Goal: Task Accomplishment & Management: Complete application form

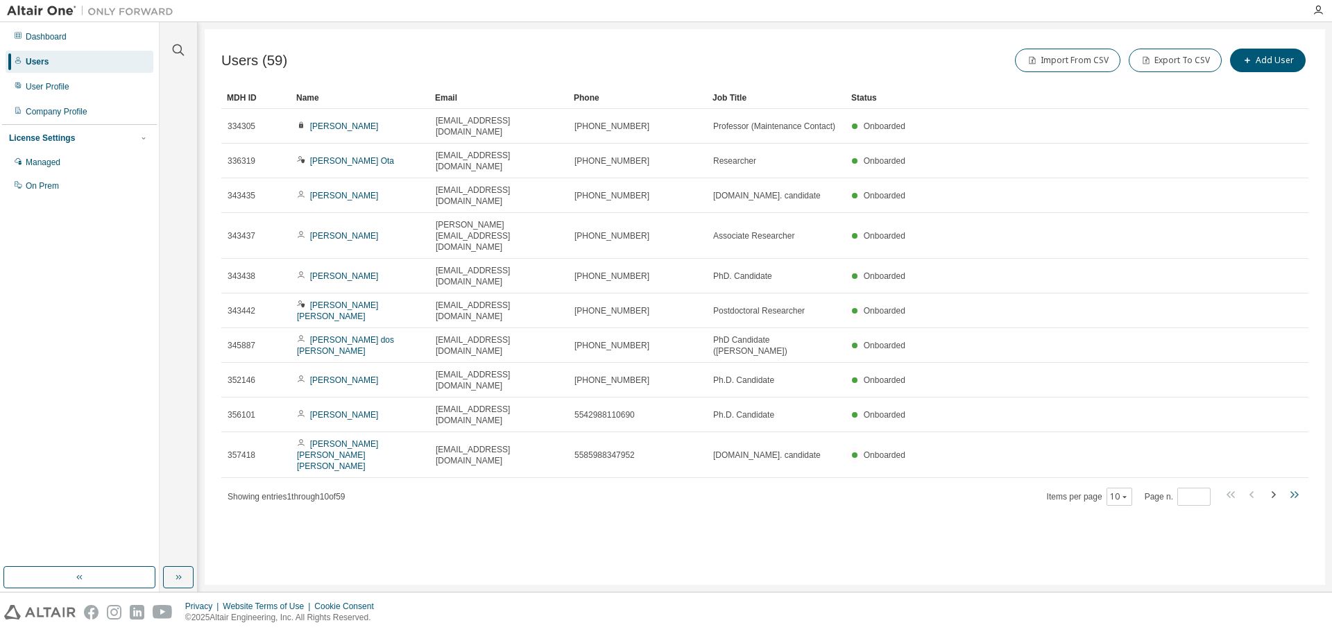
click at [1291, 486] on icon "button" at bounding box center [1293, 494] width 17 height 17
type input "*"
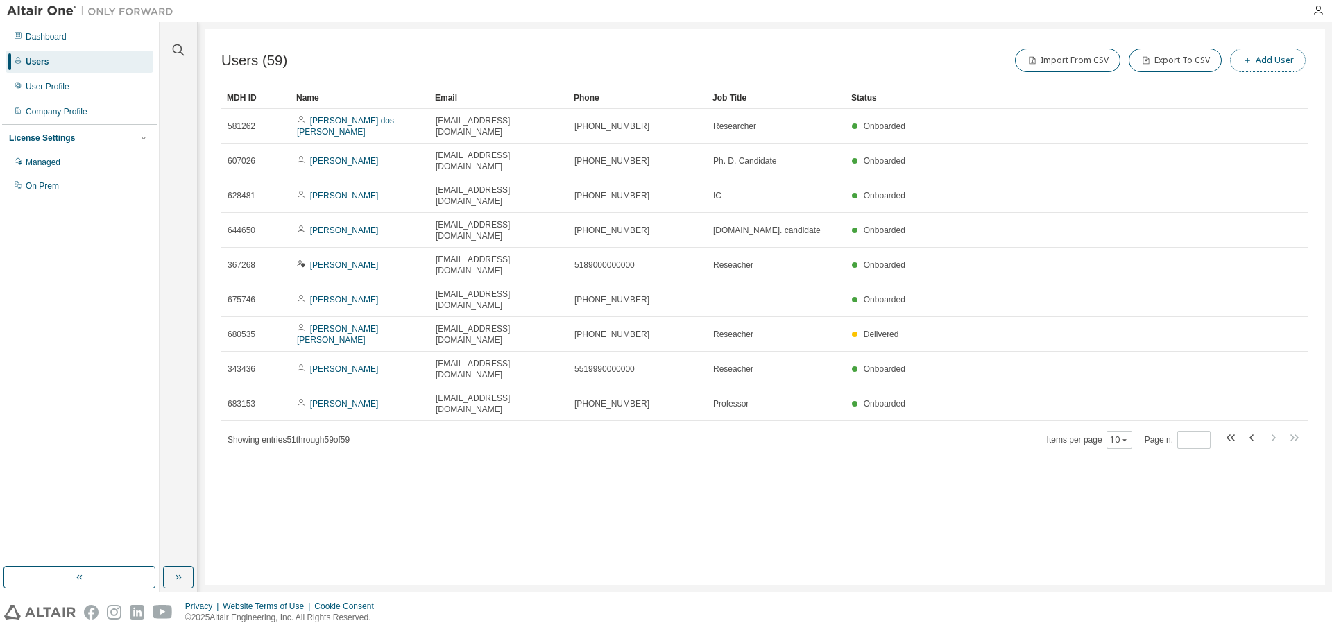
click at [1242, 57] on button "Add User" at bounding box center [1268, 61] width 76 height 24
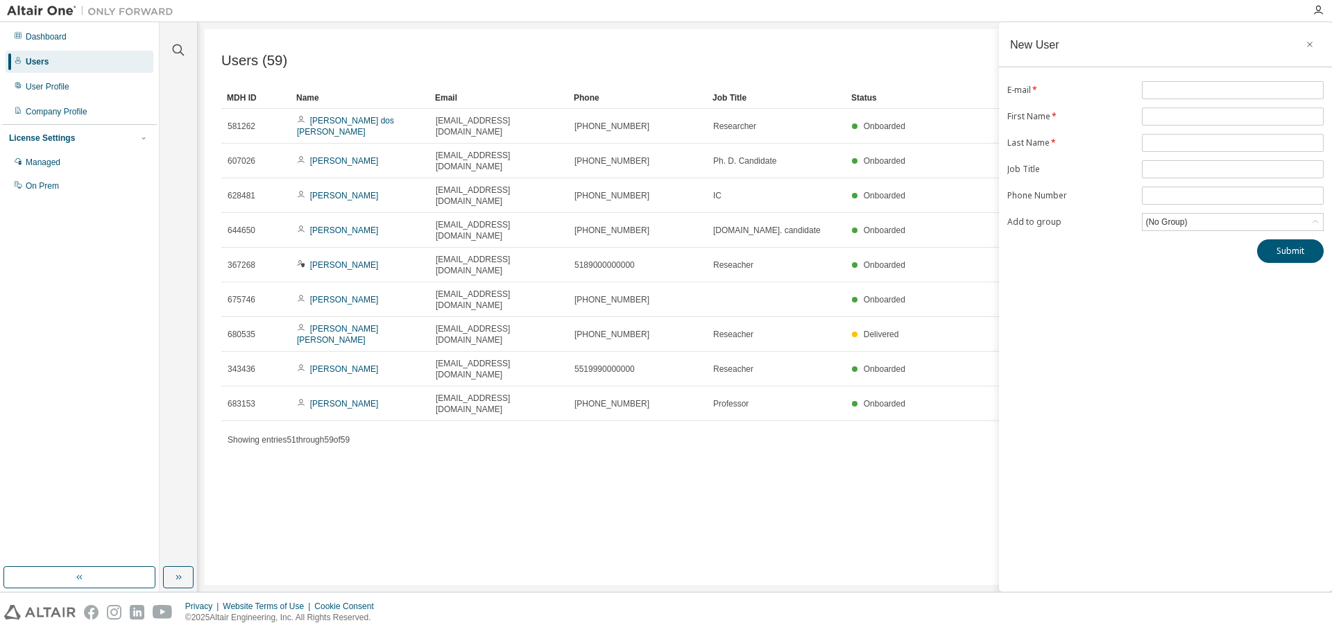
click at [1186, 74] on div "New User E-mail * First Name * Last Name * Job Title Phone Number Add to group …" at bounding box center [1165, 307] width 333 height 570
click at [1177, 89] on input "text" at bounding box center [1232, 90] width 175 height 11
click at [1163, 90] on input "text" at bounding box center [1232, 90] width 175 height 11
click at [1163, 119] on form "E-mail * First Name * Last Name * Job Title Phone Number Add to group (No Group)" at bounding box center [1165, 156] width 316 height 150
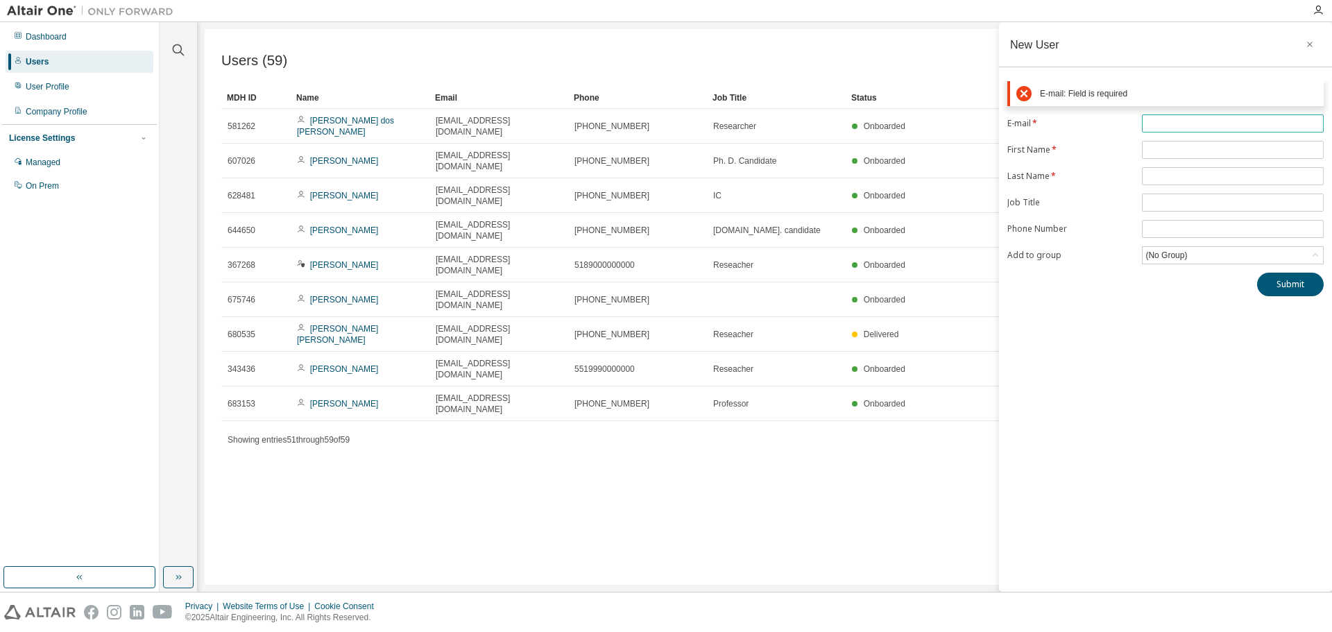
click at [1156, 165] on form "E-mail * First Name * Last Name * Job Title Phone Number Add to group (No Group)" at bounding box center [1165, 189] width 316 height 150
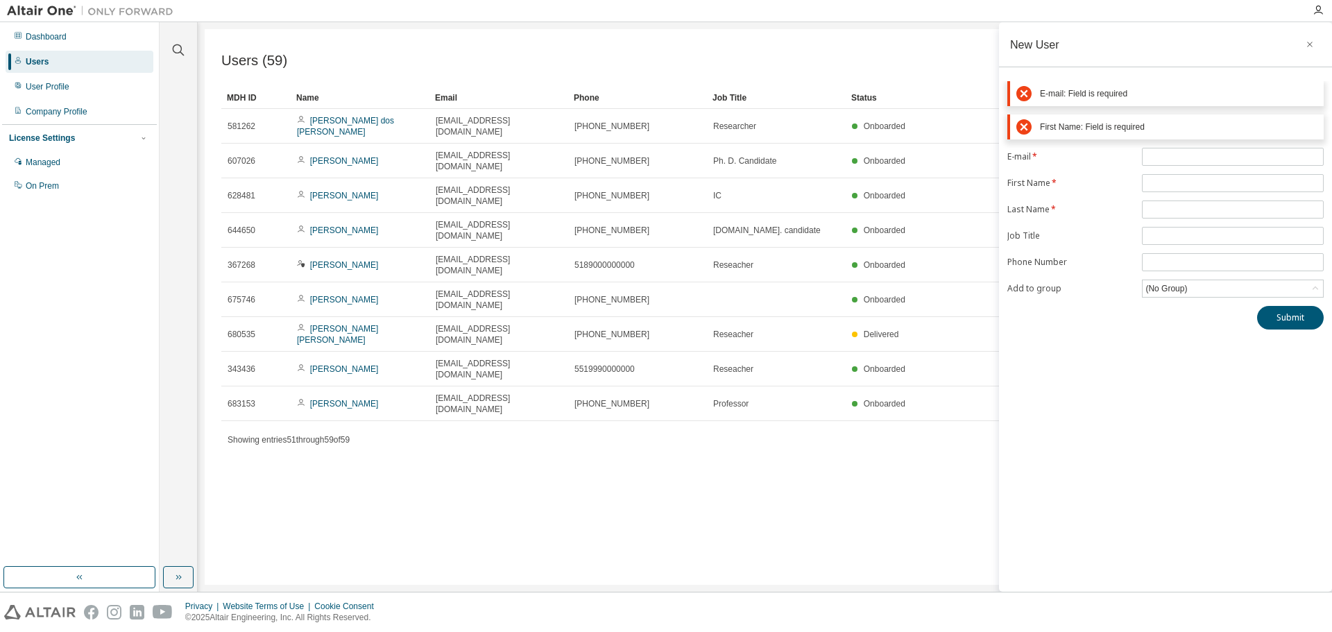
click at [1109, 189] on form "E-mail * First Name * Last Name * Job Title Phone Number Add to group (No Group)" at bounding box center [1165, 223] width 316 height 150
click at [1182, 157] on input "text" at bounding box center [1232, 156] width 175 height 11
click at [1068, 370] on div "New User E-mail: Field is required First Name: Field is required E-mail * First…" at bounding box center [1165, 307] width 333 height 570
click at [1168, 286] on div "(No Group)" at bounding box center [1166, 288] width 46 height 15
